Goal: Information Seeking & Learning: Learn about a topic

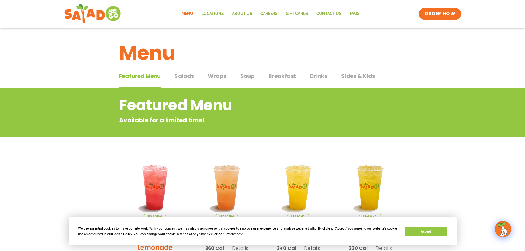
click at [293, 78] on span "Breakfast" at bounding box center [282, 76] width 28 height 8
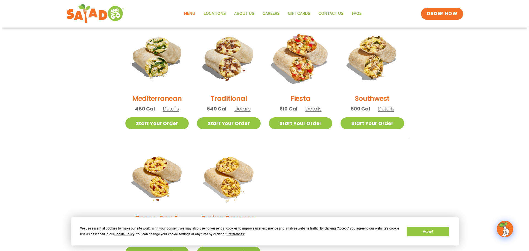
scroll to position [83, 0]
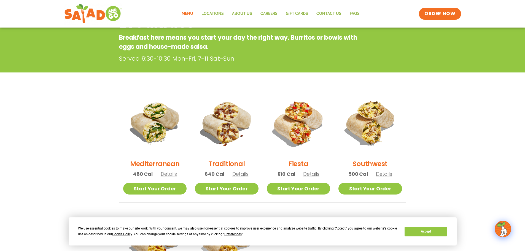
click at [238, 174] on span "Details" at bounding box center [240, 174] width 16 height 7
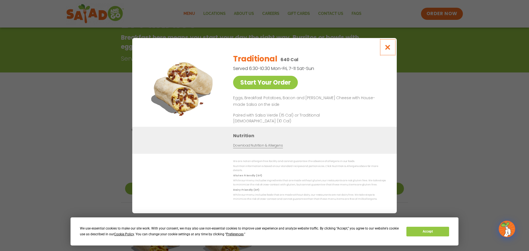
click at [386, 48] on icon "Close modal" at bounding box center [387, 47] width 7 height 6
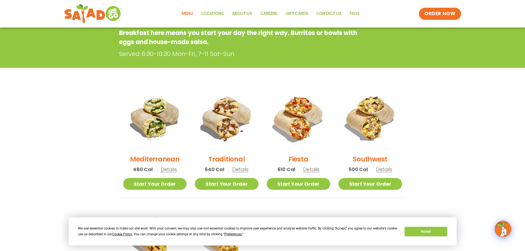
scroll to position [88, 0]
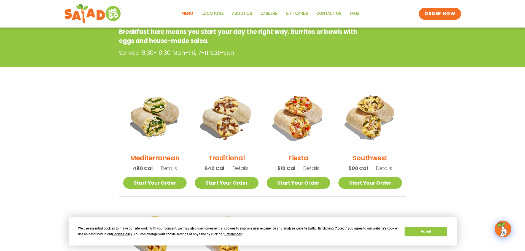
click at [308, 168] on span "Details" at bounding box center [311, 168] width 16 height 7
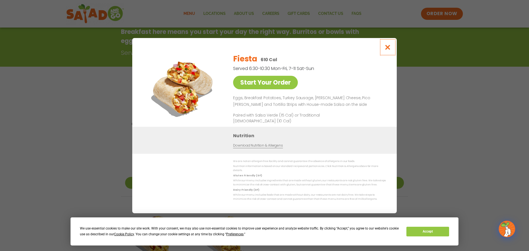
click at [391, 47] on button "Close modal" at bounding box center [388, 47] width 18 height 18
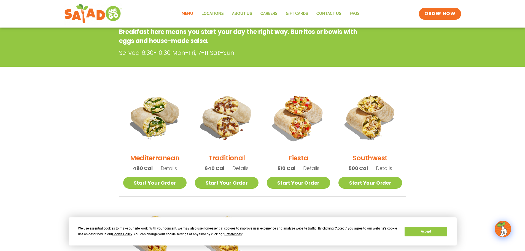
click at [379, 166] on span "Details" at bounding box center [384, 168] width 16 height 7
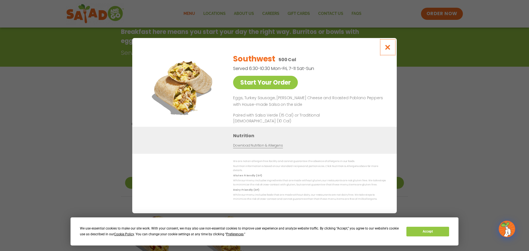
click at [389, 46] on icon "Close modal" at bounding box center [387, 47] width 7 height 6
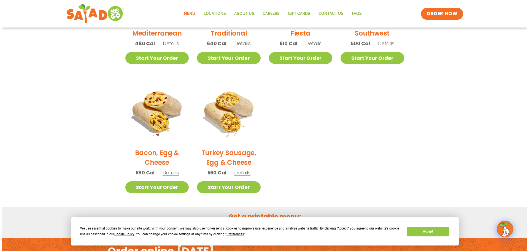
scroll to position [254, 0]
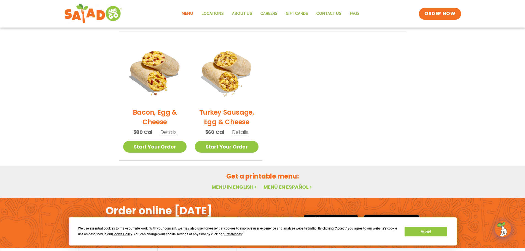
click at [171, 134] on span "Details" at bounding box center [168, 132] width 16 height 7
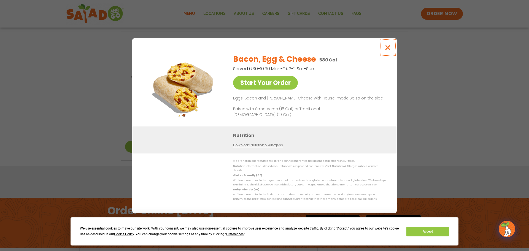
click at [387, 47] on icon "Close modal" at bounding box center [387, 48] width 7 height 6
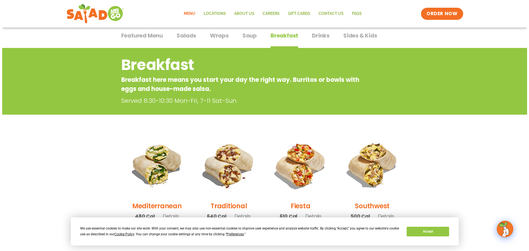
scroll to position [83, 0]
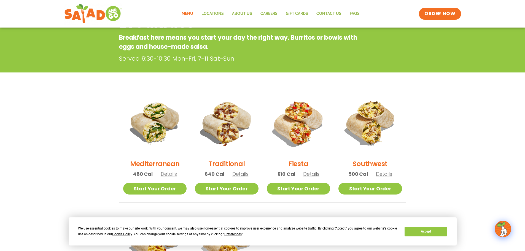
click at [243, 173] on span "Details" at bounding box center [240, 174] width 16 height 7
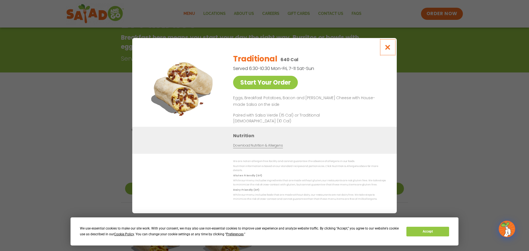
click at [385, 49] on icon "Close modal" at bounding box center [387, 47] width 7 height 6
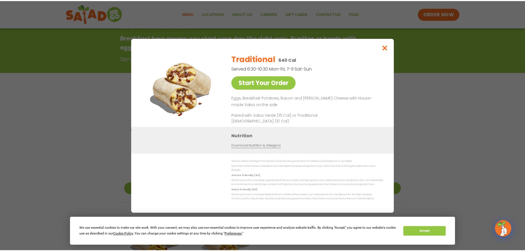
scroll to position [88, 0]
